Goal: Transaction & Acquisition: Book appointment/travel/reservation

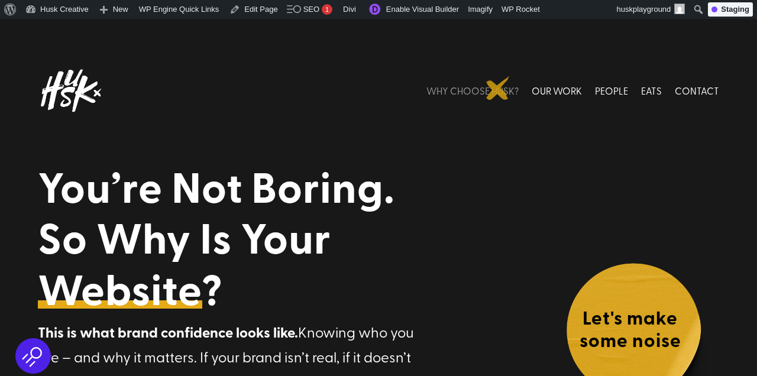
click at [498, 88] on link "WHY CHOOSE HUSK?" at bounding box center [472, 90] width 92 height 53
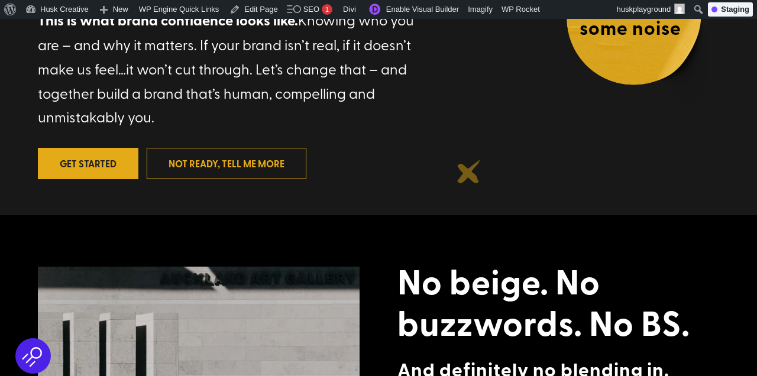
scroll to position [315, 0]
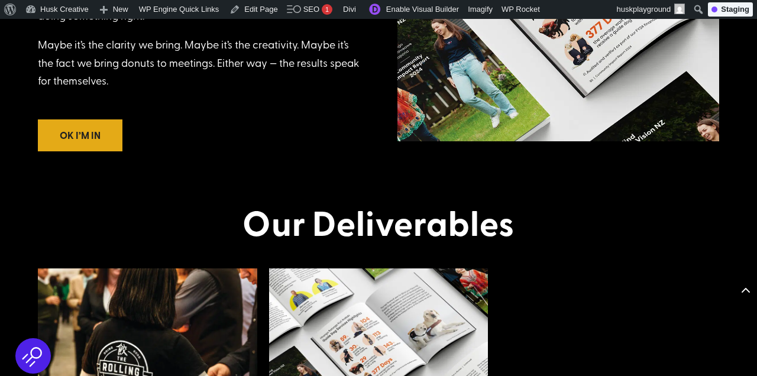
scroll to position [1682, 0]
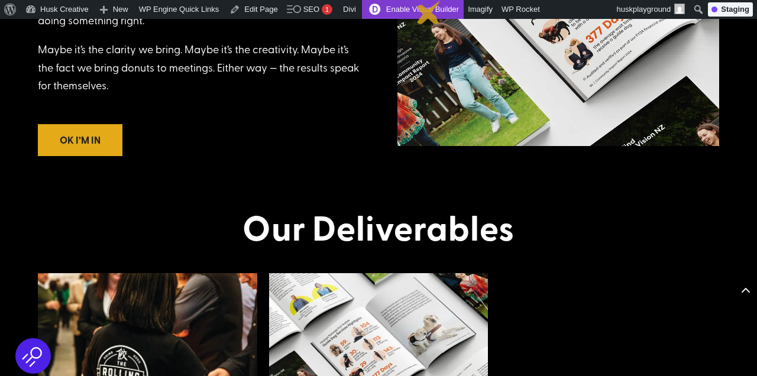
click at [429, 12] on link "Enable Visual Builder" at bounding box center [413, 9] width 102 height 19
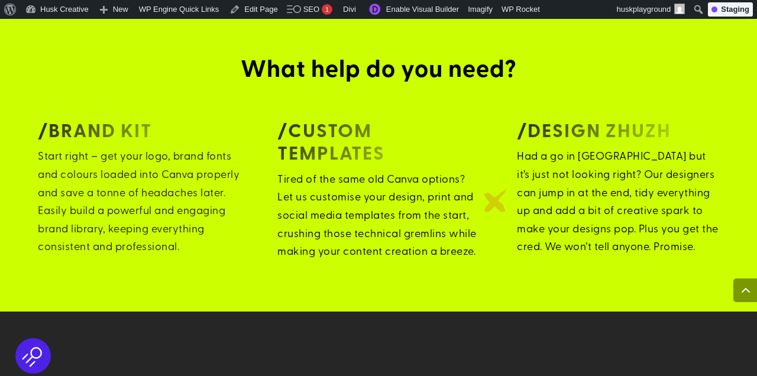
scroll to position [750, 0]
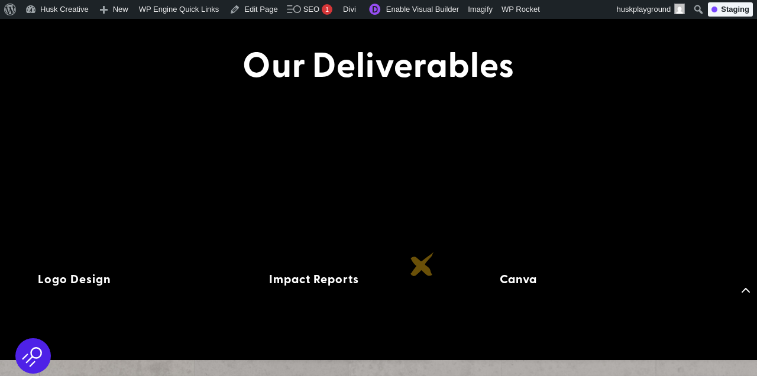
scroll to position [1846, 0]
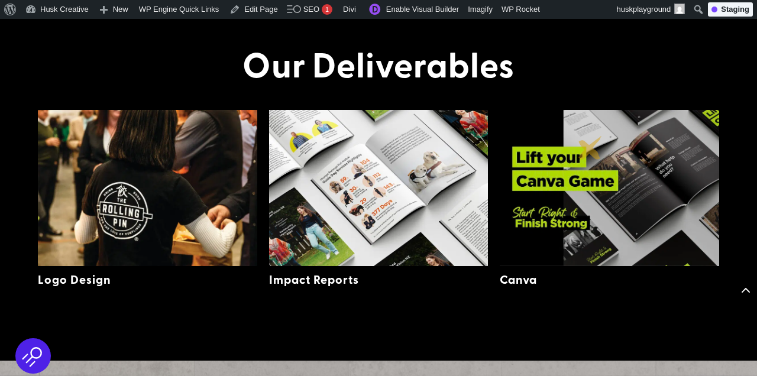
click at [590, 151] on img at bounding box center [609, 188] width 219 height 156
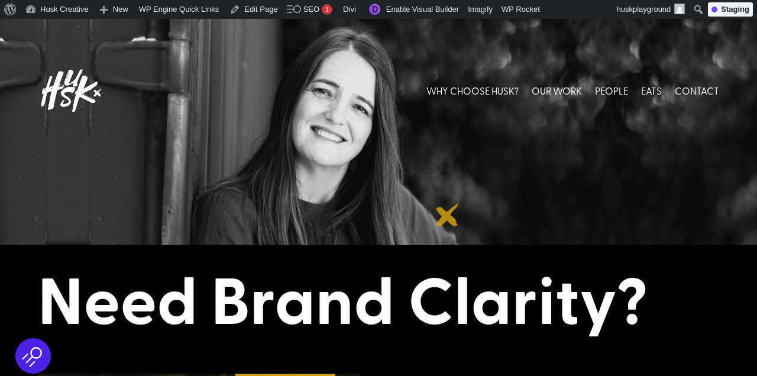
click at [447, 238] on div at bounding box center [378, 132] width 757 height 226
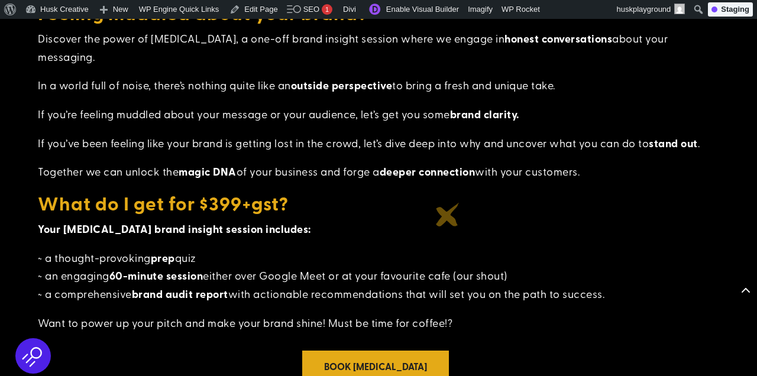
scroll to position [721, 0]
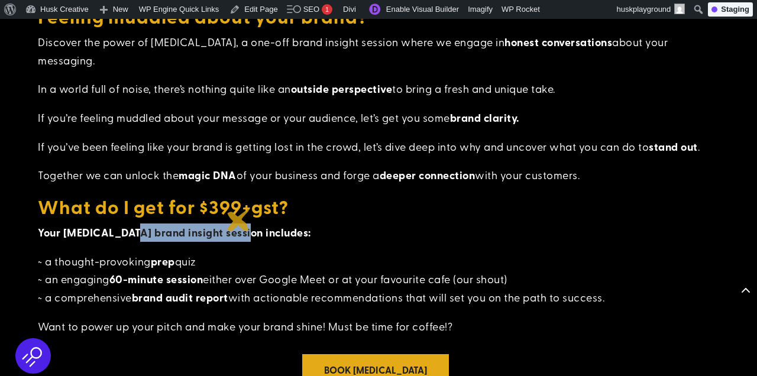
drag, startPoint x: 128, startPoint y: 216, endPoint x: 239, endPoint y: 219, distance: 110.6
click at [239, 225] on strong "Your Truth Serum brand insight session includes:" at bounding box center [174, 232] width 273 height 15
copy strong "brand insight session"
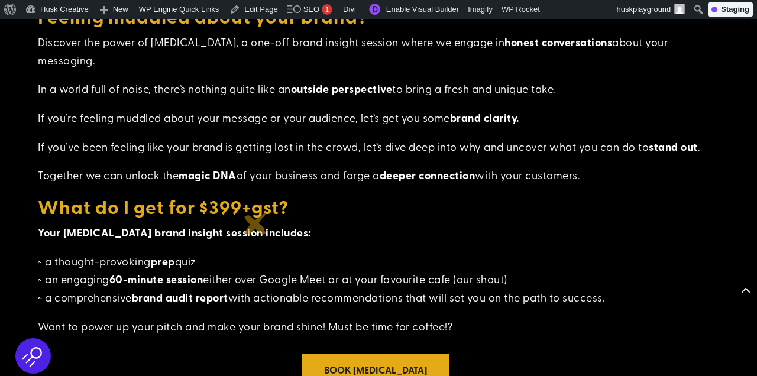
click at [302, 224] on p "Your Truth Serum brand insight session includes:" at bounding box center [378, 238] width 681 height 29
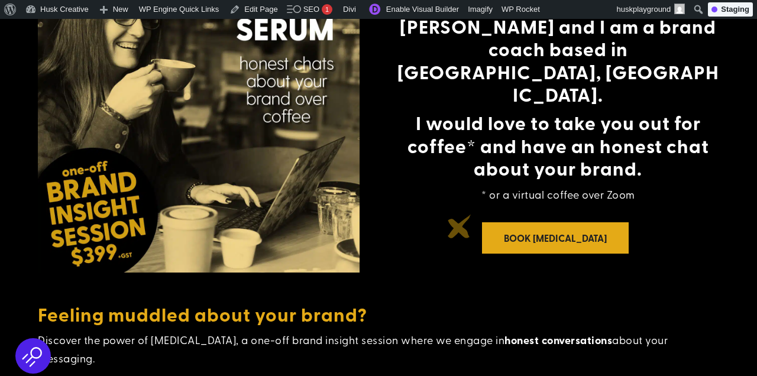
scroll to position [424, 0]
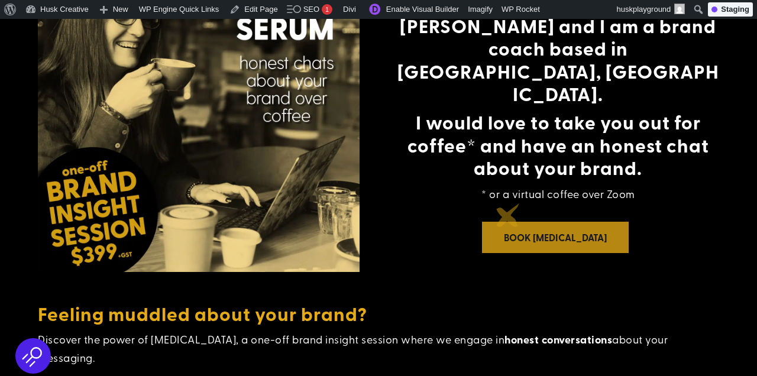
click at [508, 222] on link "Book Truth Serum" at bounding box center [555, 237] width 147 height 31
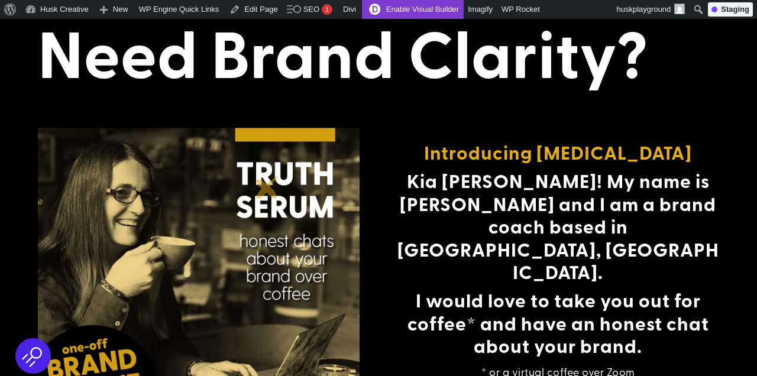
scroll to position [243, 0]
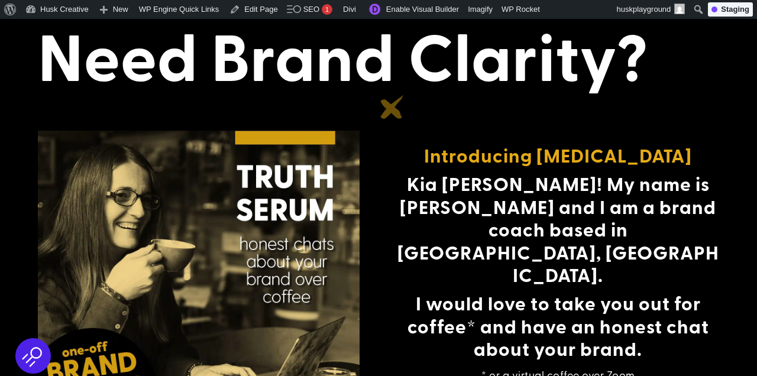
click at [402, 121] on div "Introducing Truth Serum Kia ora! My name is Lou and I am a brand coach based in…" at bounding box center [378, 292] width 681 height 352
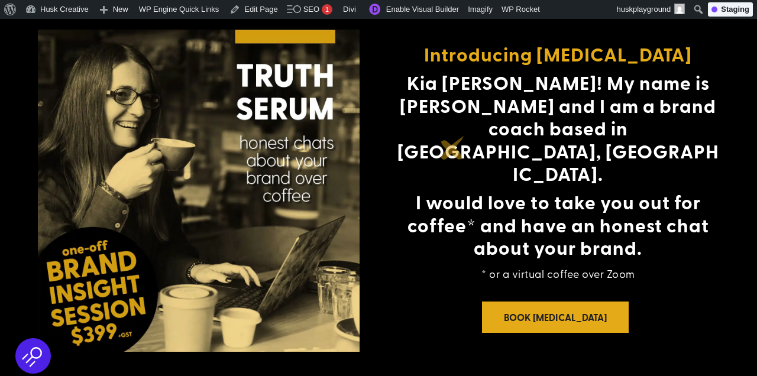
scroll to position [362, 0]
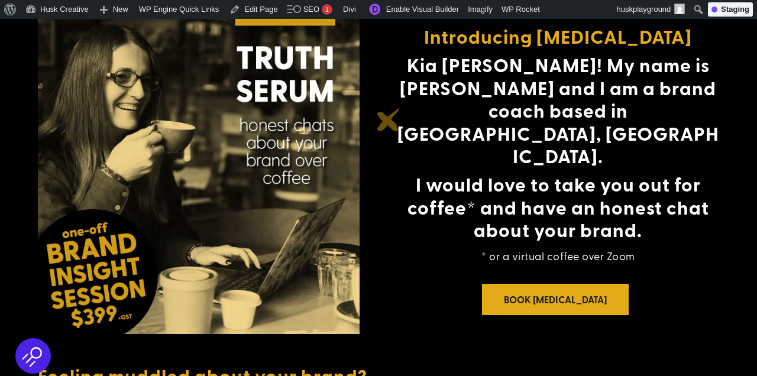
click at [395, 127] on div "Introducing Truth Serum Kia ora! My name is Lou and I am a brand coach based in…" at bounding box center [378, 173] width 681 height 352
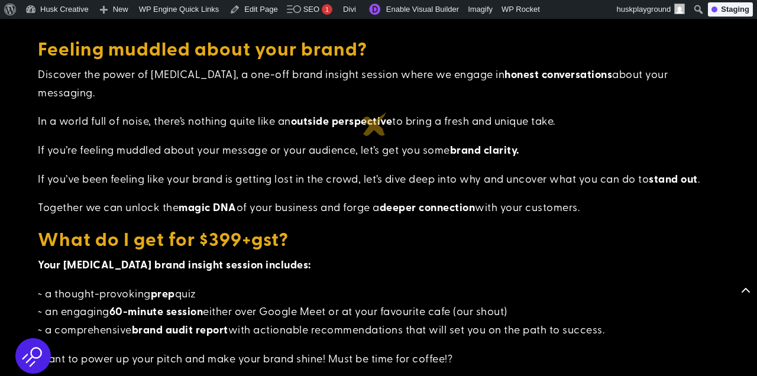
scroll to position [734, 0]
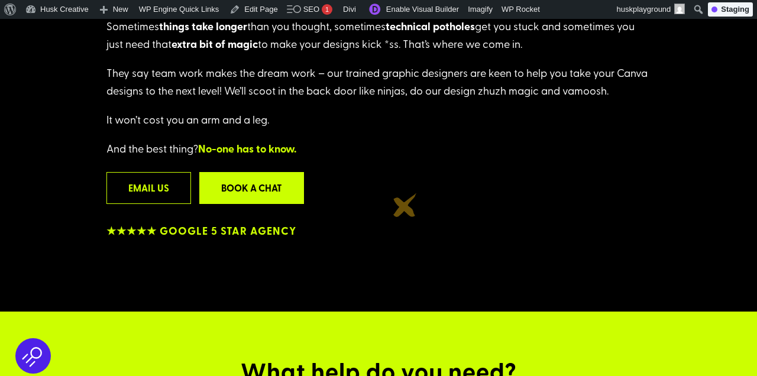
scroll to position [446, 0]
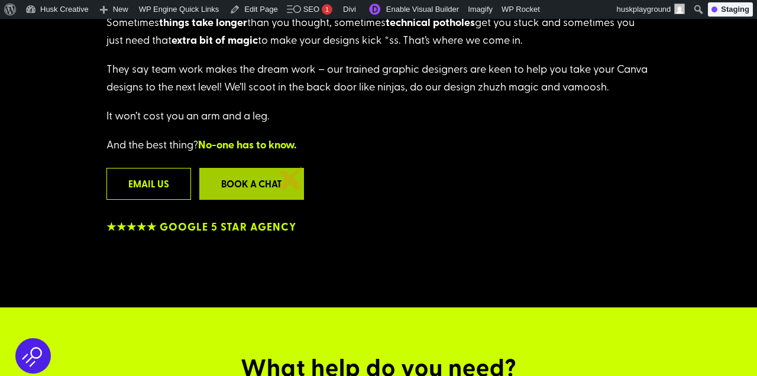
click at [291, 178] on link "Book a chat" at bounding box center [251, 183] width 105 height 31
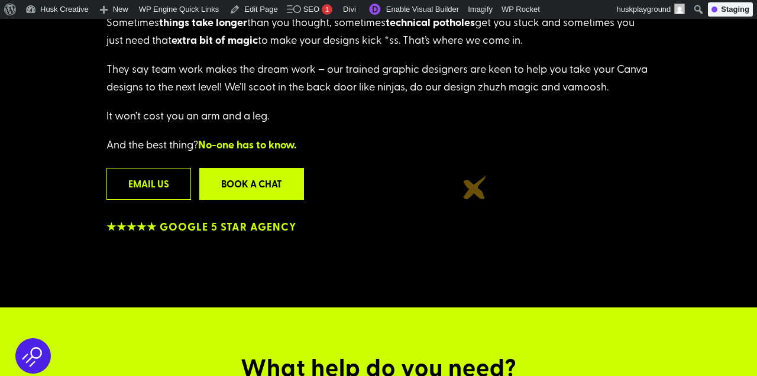
click at [475, 187] on div "Email us Book a chat" at bounding box center [378, 186] width 544 height 37
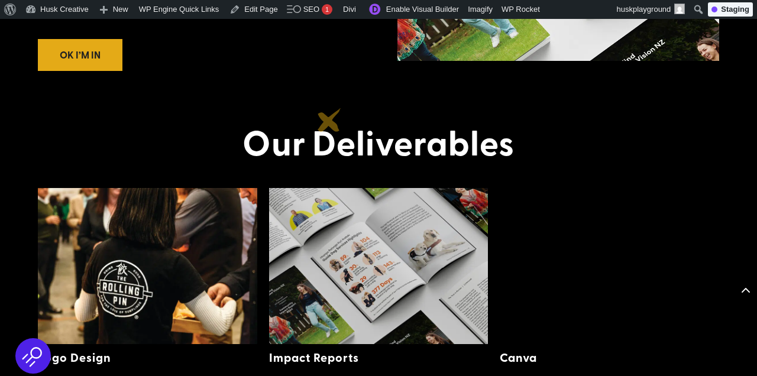
scroll to position [1778, 0]
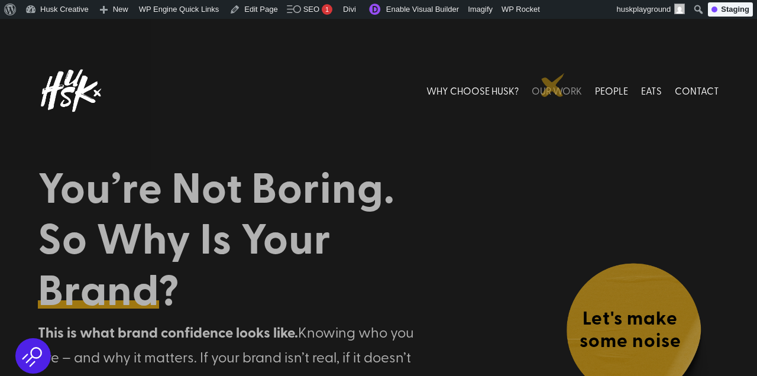
click at [553, 85] on link "OUR WORK" at bounding box center [557, 90] width 50 height 53
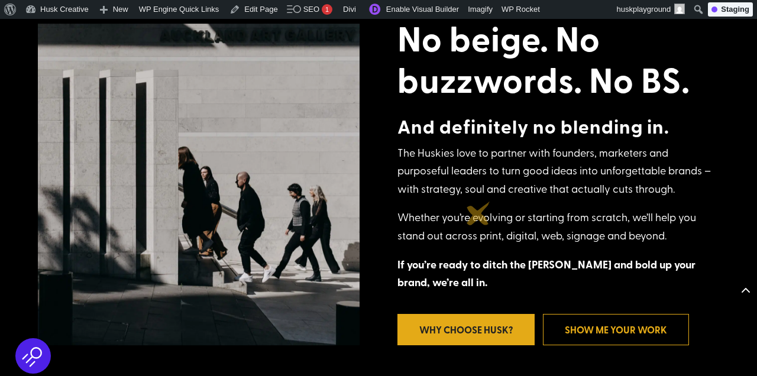
scroll to position [569, 0]
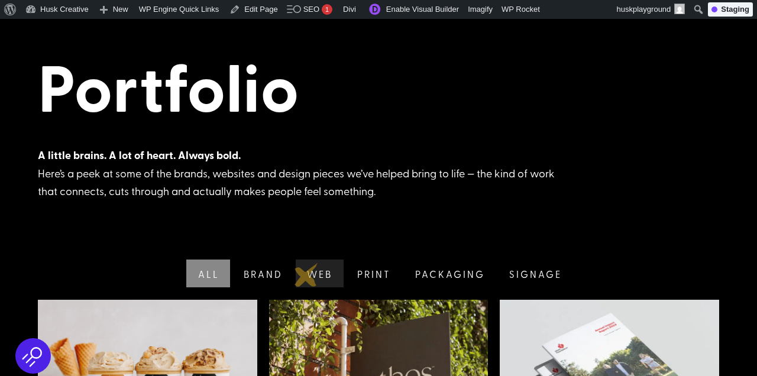
click at [313, 272] on link "Web" at bounding box center [318, 274] width 50 height 28
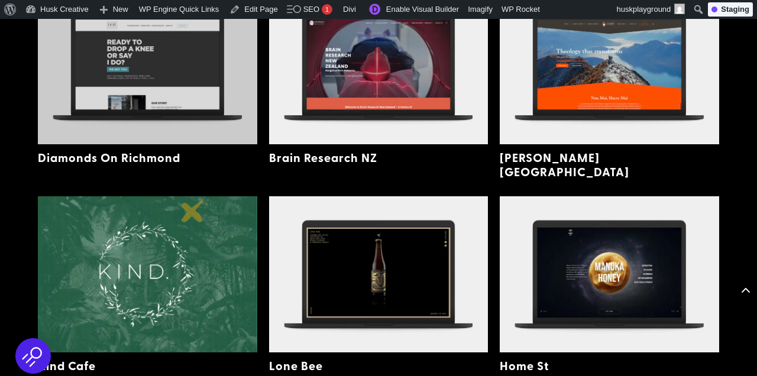
scroll to position [606, 0]
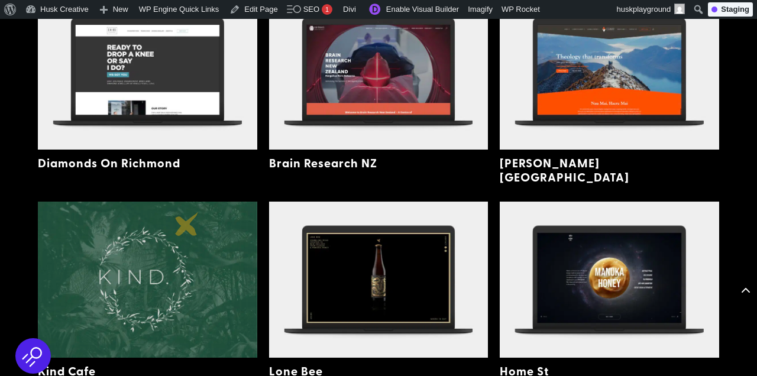
click at [187, 225] on img at bounding box center [147, 280] width 219 height 156
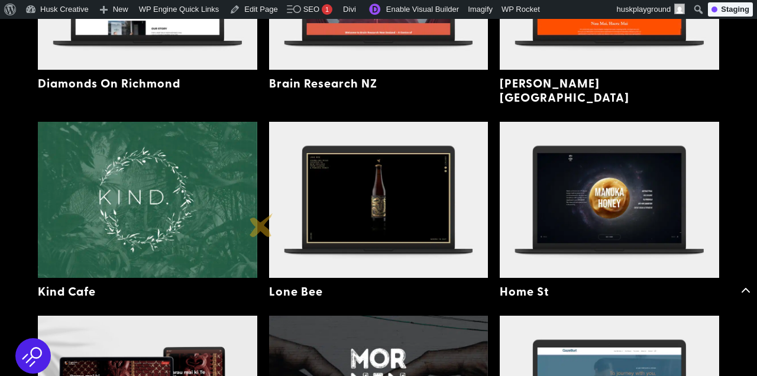
scroll to position [687, 0]
